Goal: Transaction & Acquisition: Obtain resource

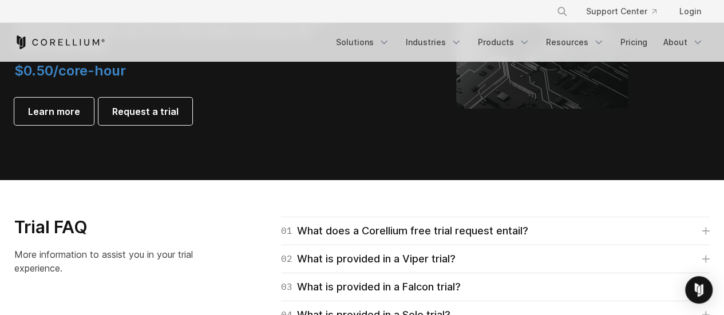
scroll to position [1488, 0]
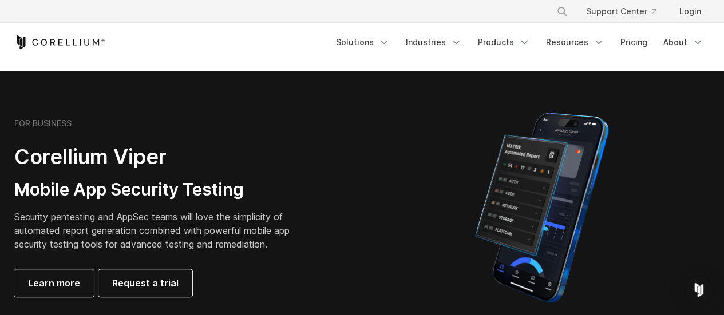
scroll to position [229, 0]
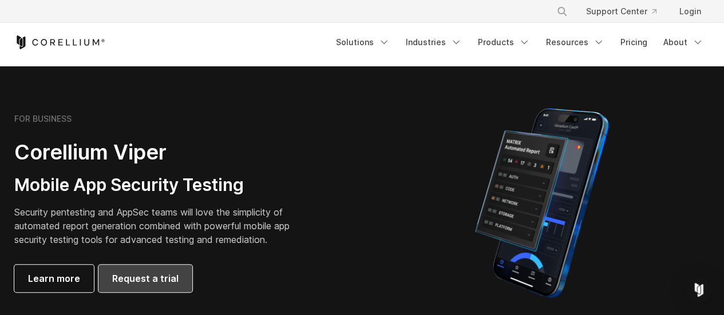
click at [158, 273] on span "Request a trial" at bounding box center [145, 279] width 66 height 14
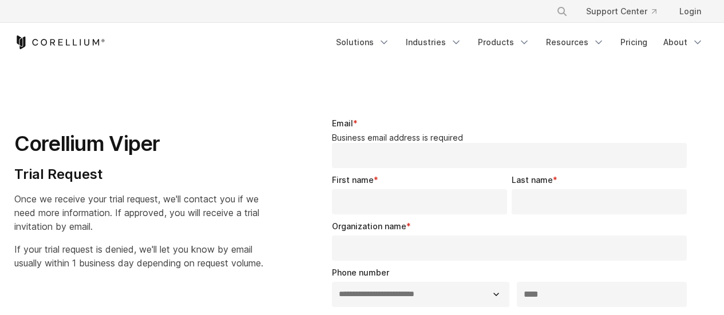
select select "**"
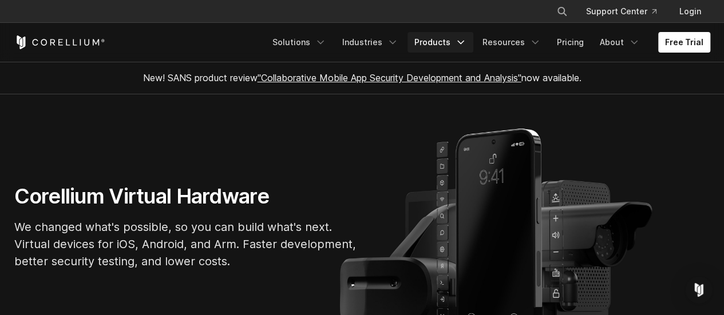
click at [430, 45] on link "Products" at bounding box center [441, 42] width 66 height 21
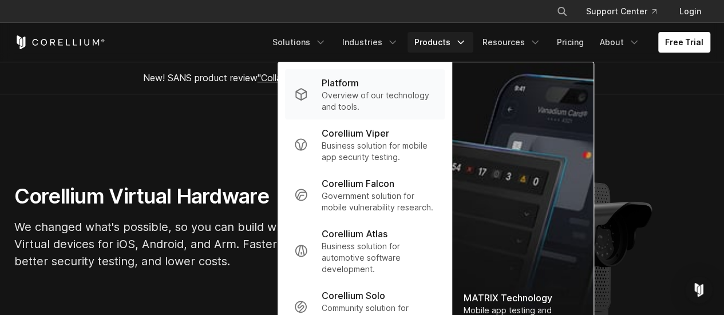
click at [366, 96] on p "Overview of our technology and tools." at bounding box center [379, 101] width 114 height 23
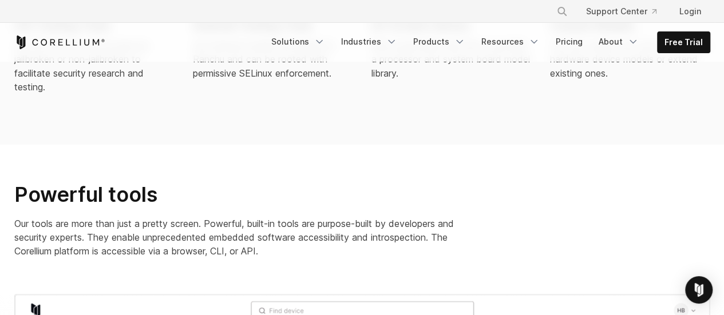
scroll to position [1259, 0]
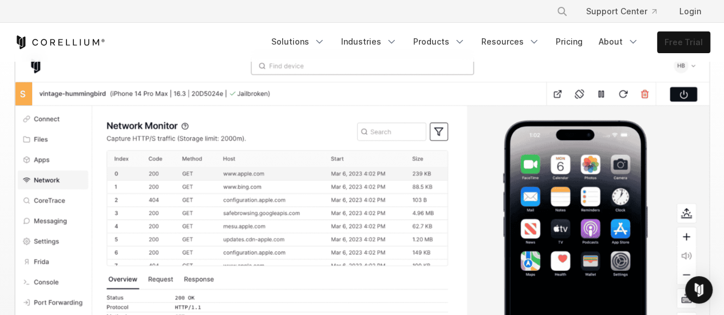
click at [673, 35] on link "Free Trial" at bounding box center [684, 42] width 52 height 21
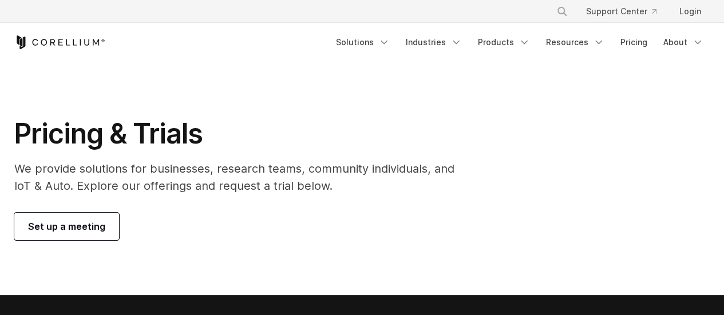
click at [72, 213] on link "Set up a meeting" at bounding box center [66, 226] width 105 height 27
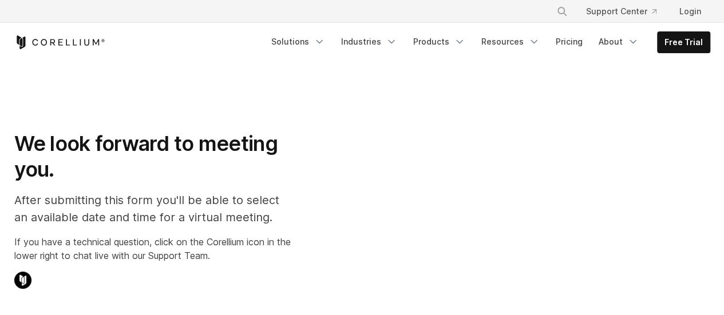
scroll to position [286, 0]
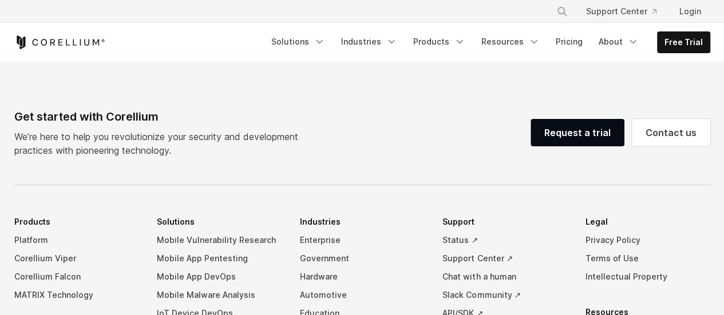
select select "**"
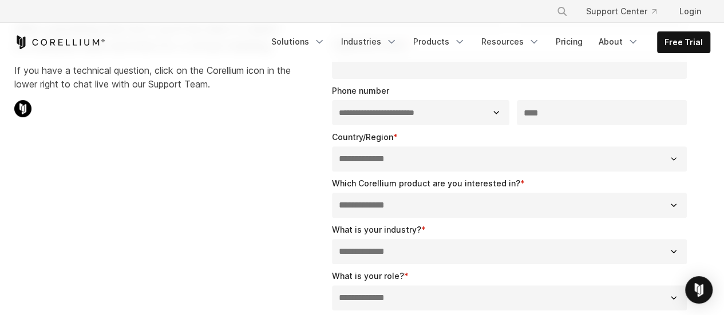
scroll to position [114, 0]
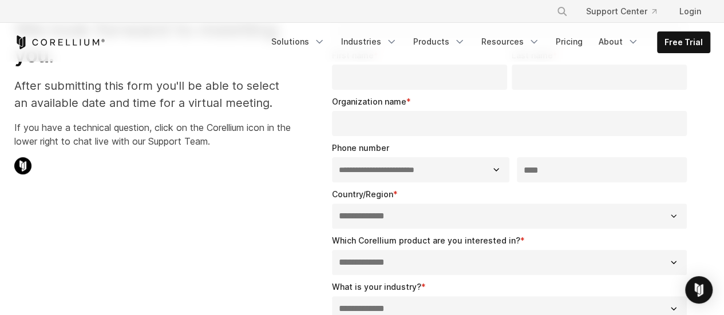
click at [395, 121] on input "Organization name *" at bounding box center [509, 123] width 355 height 25
